Goal: Information Seeking & Learning: Learn about a topic

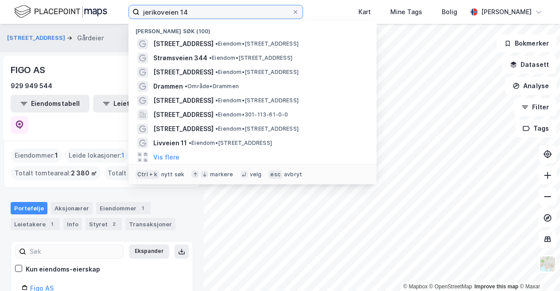
click at [214, 10] on input "jerikoveien 14" at bounding box center [216, 11] width 152 height 13
type input "[GEOGRAPHIC_DATA]"
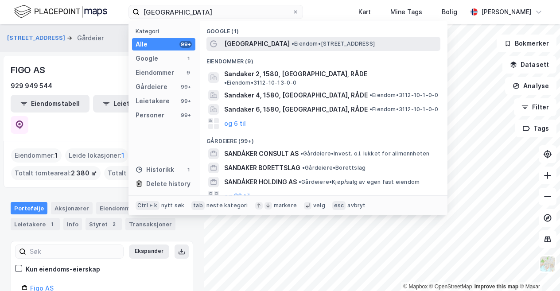
click at [268, 46] on span "[GEOGRAPHIC_DATA]" at bounding box center [257, 44] width 66 height 11
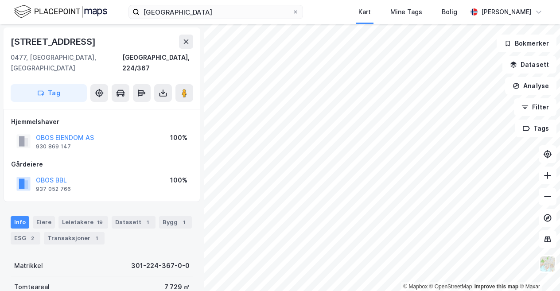
click at [315, 291] on html "SANDAKER SENTER Kart Mine Tags Bolig [PERSON_NAME] © Mapbox © OpenStreetMap Imp…" at bounding box center [280, 145] width 560 height 291
click at [377, 22] on div "SANDAKER SENTER Kart Mine Tags Bolig [PERSON_NAME] © Mapbox © OpenStreetMap Imp…" at bounding box center [280, 145] width 560 height 291
